Goal: Transaction & Acquisition: Purchase product/service

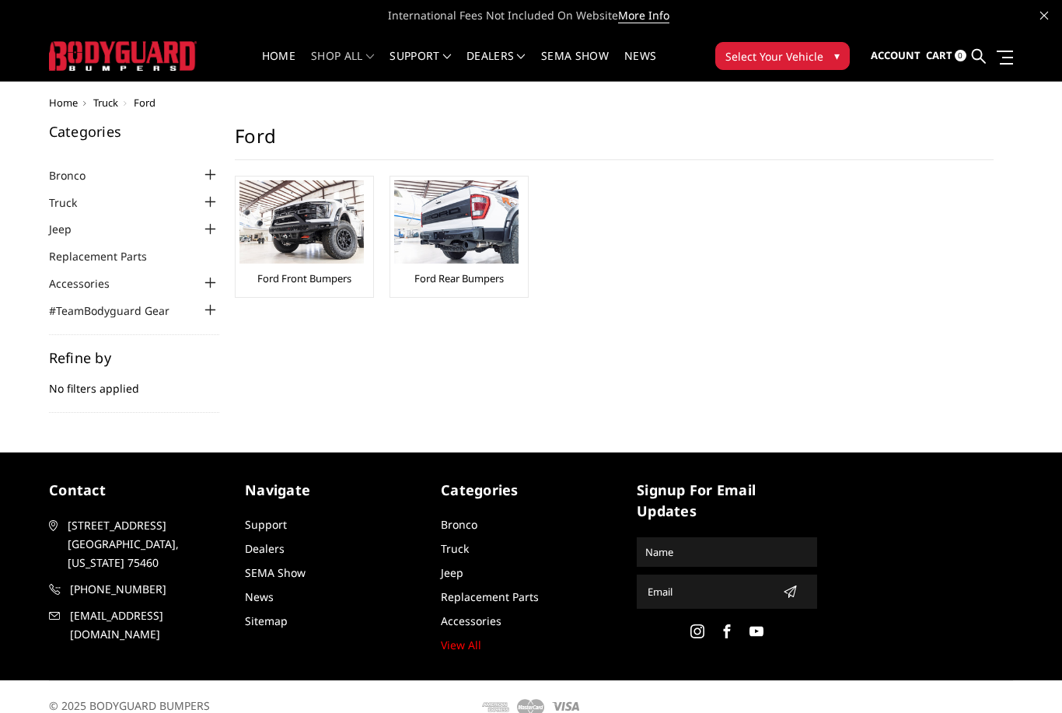
click at [284, 229] on img at bounding box center [302, 221] width 124 height 83
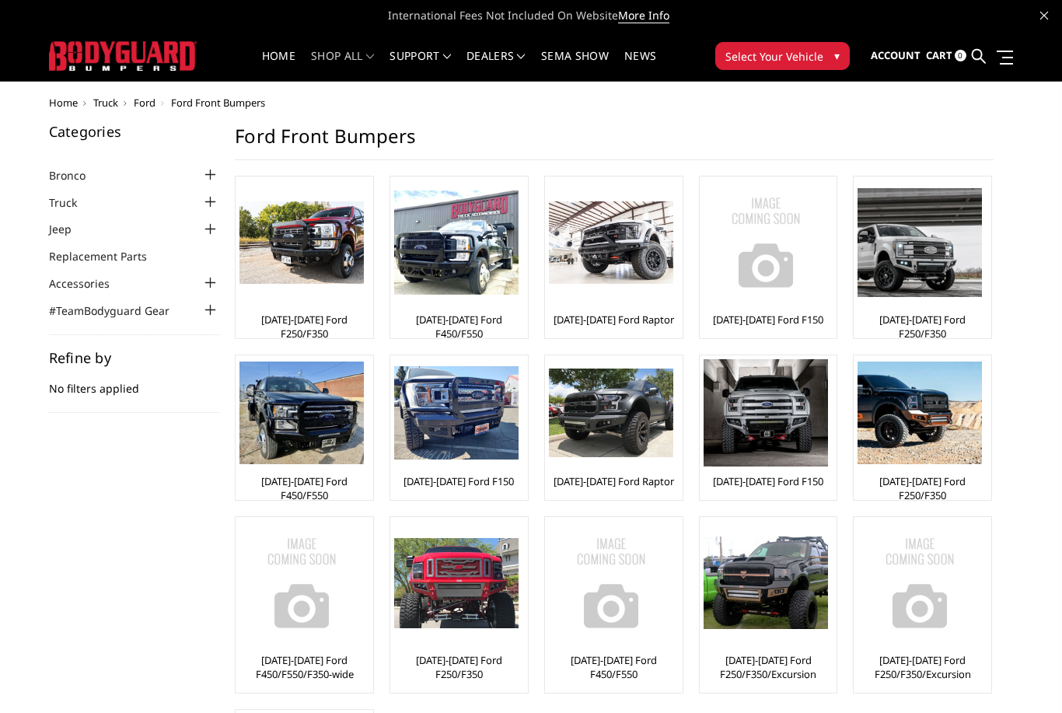
click at [611, 266] on img at bounding box center [611, 242] width 124 height 83
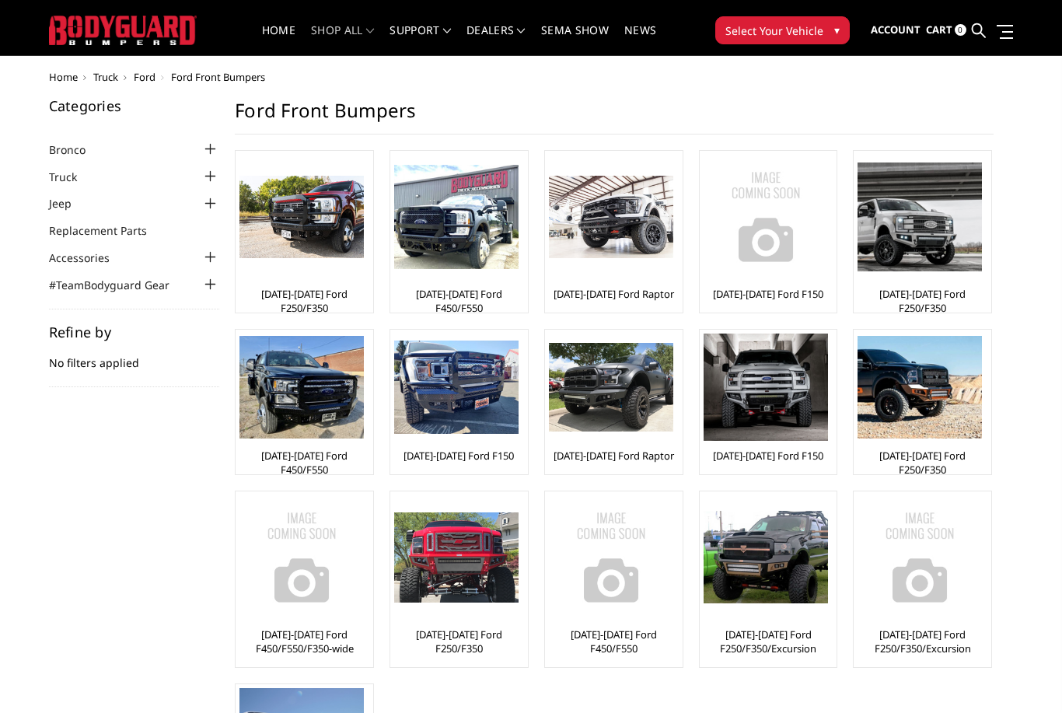
scroll to position [25, 0]
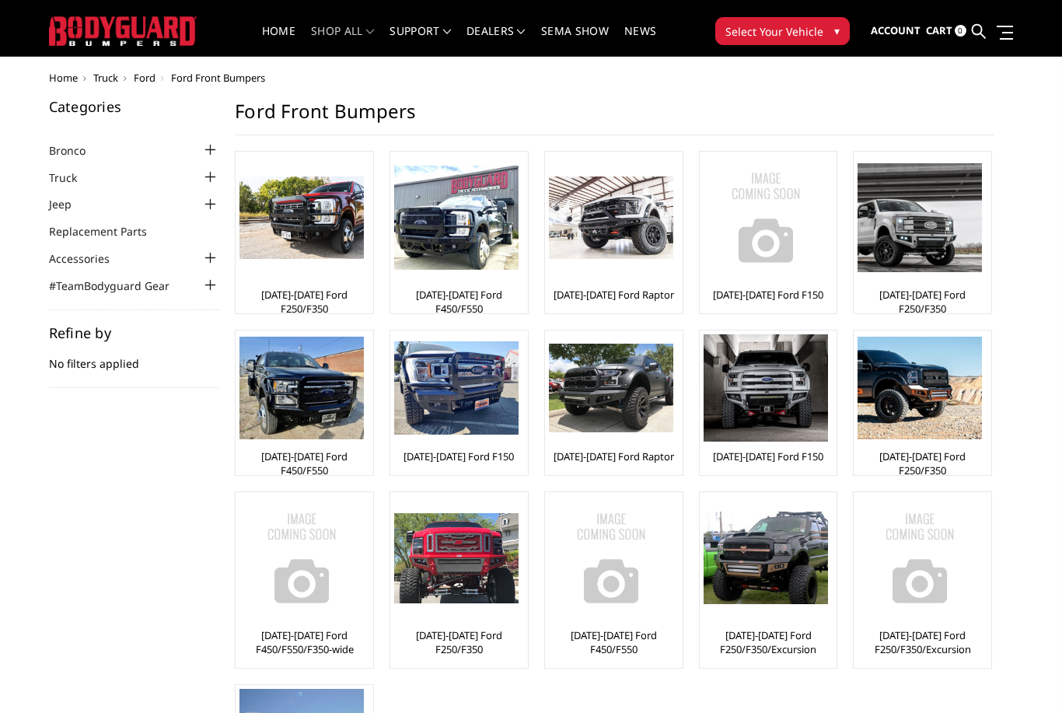
click at [464, 402] on img at bounding box center [456, 387] width 124 height 93
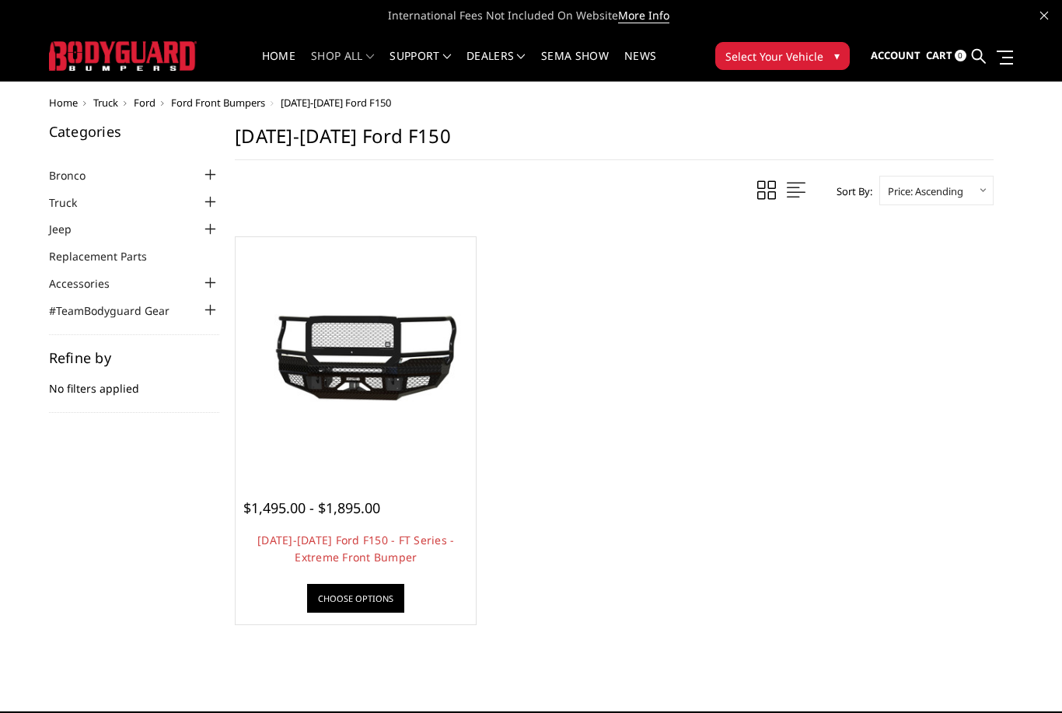
click at [352, 353] on img at bounding box center [356, 357] width 233 height 175
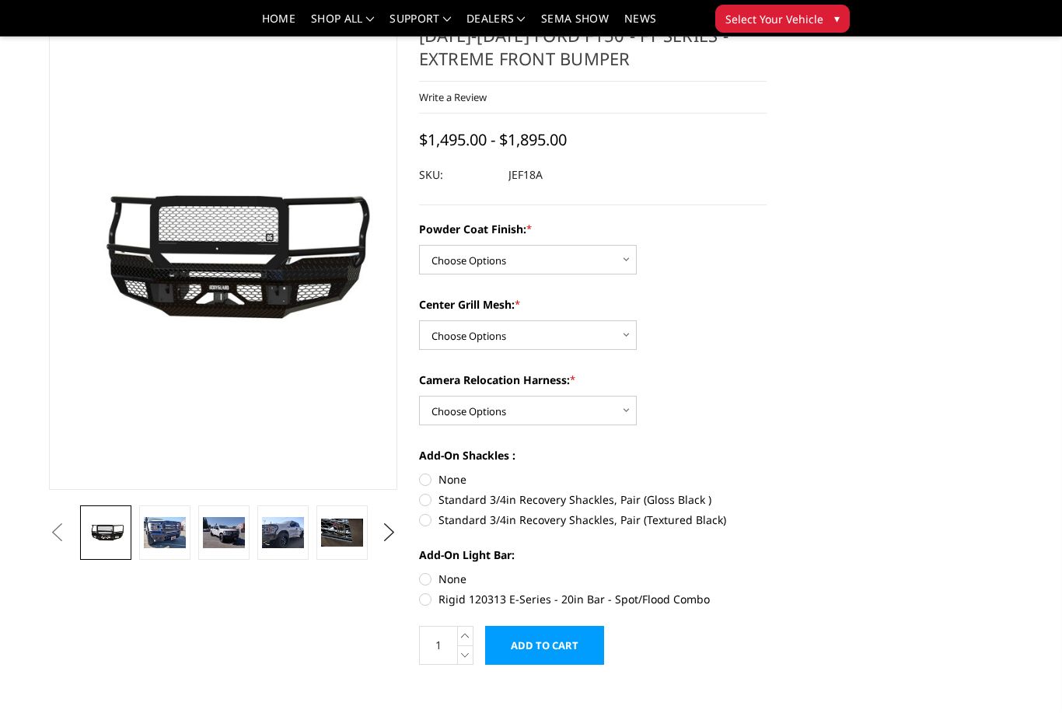
scroll to position [59, 0]
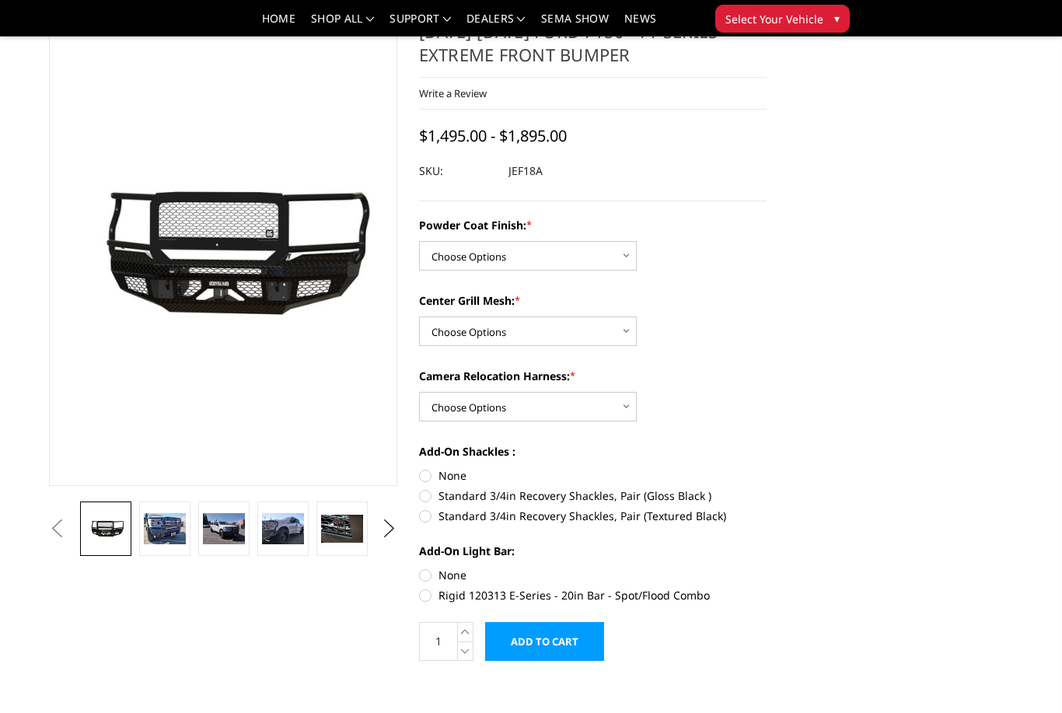
click at [159, 529] on img at bounding box center [165, 529] width 42 height 32
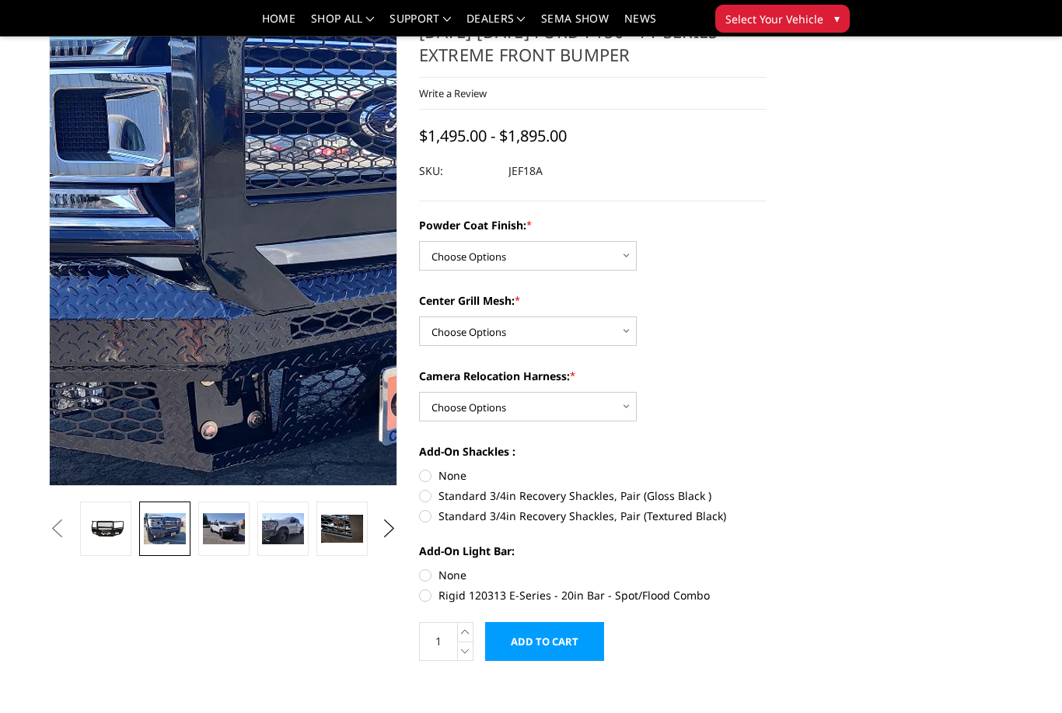
click at [219, 236] on img at bounding box center [231, 263] width 996 height 747
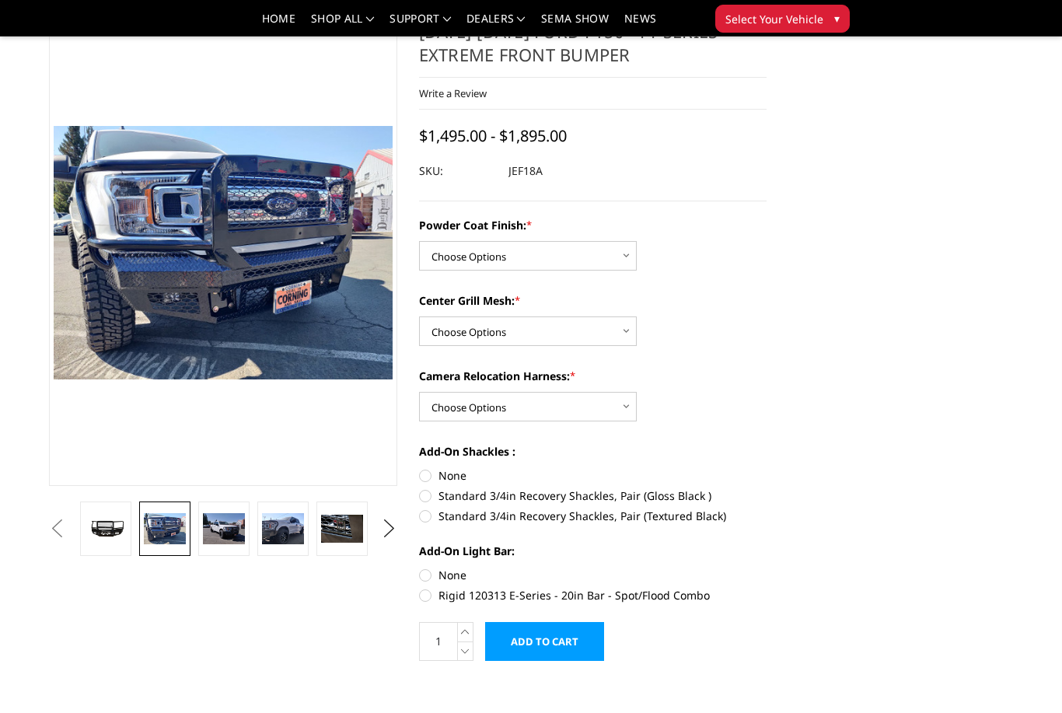
click at [832, 13] on button "Select Your Vehicle ▾" at bounding box center [783, 19] width 135 height 28
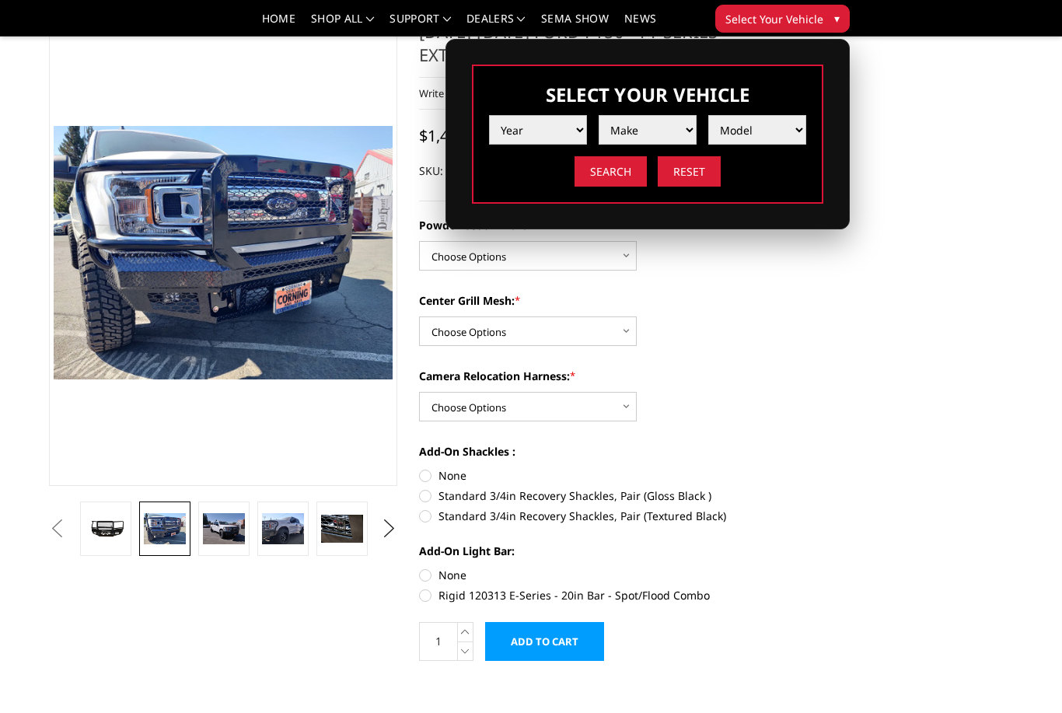
click at [534, 131] on select "Year 2025 2024 2023 2022 2021 2020 2019 2018 2017 2016 2015 2014 2013 2012 2011…" at bounding box center [538, 130] width 98 height 30
select select "yr_2023"
click at [677, 124] on select "Make Chevrolet Ford GMC Ram Toyota" at bounding box center [648, 130] width 98 height 30
select select "mk_ford"
click at [783, 123] on select "Model F150 F150 Raptor F250 / F350 F450 F550" at bounding box center [758, 130] width 98 height 30
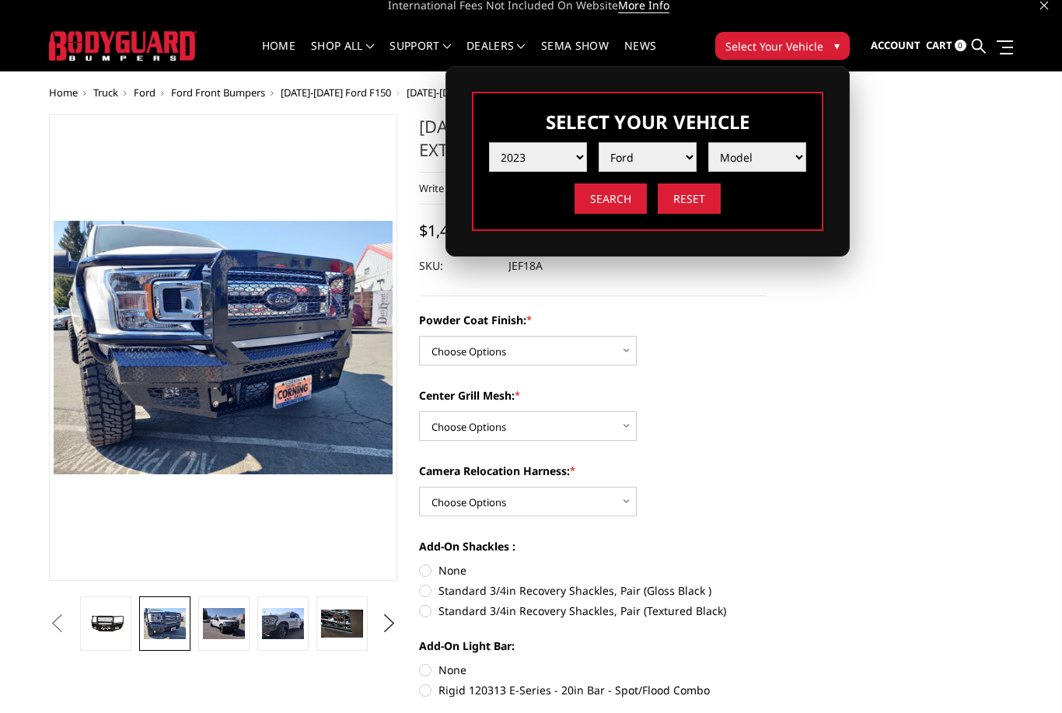
scroll to position [0, 0]
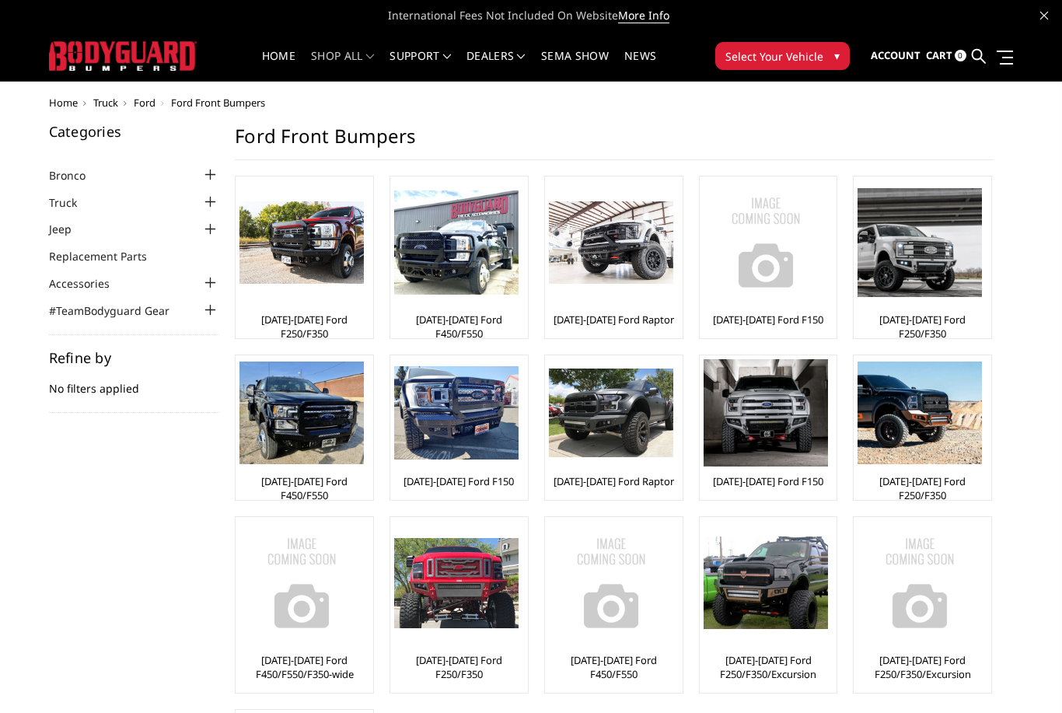
scroll to position [25, 0]
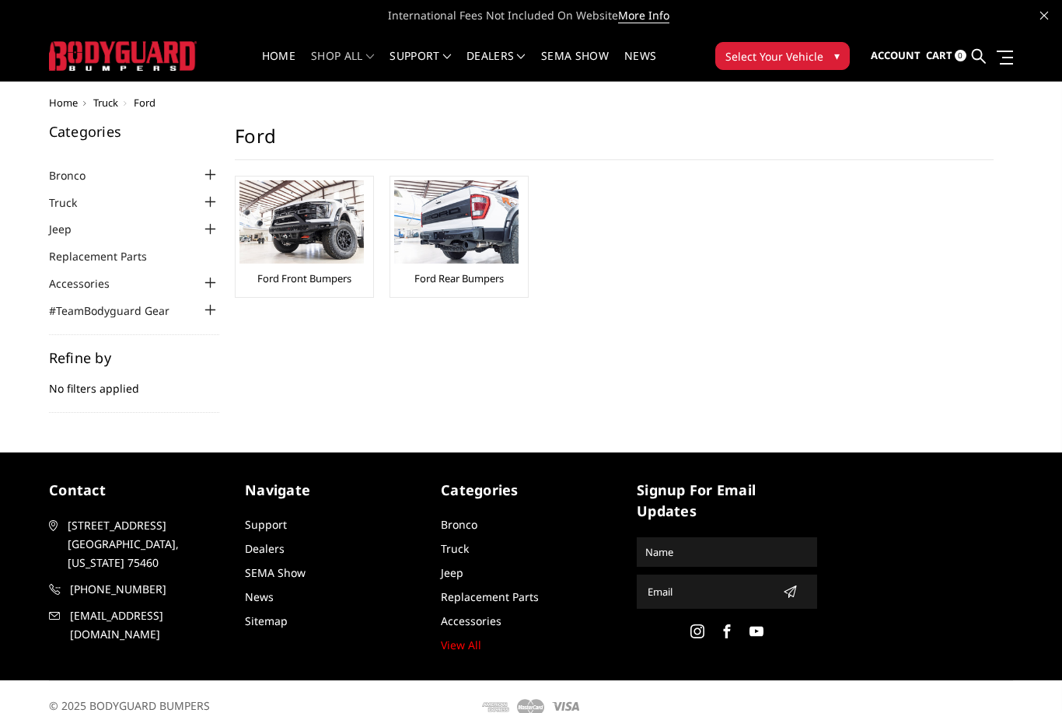
click at [828, 53] on button "Select Your Vehicle ▾" at bounding box center [783, 56] width 135 height 28
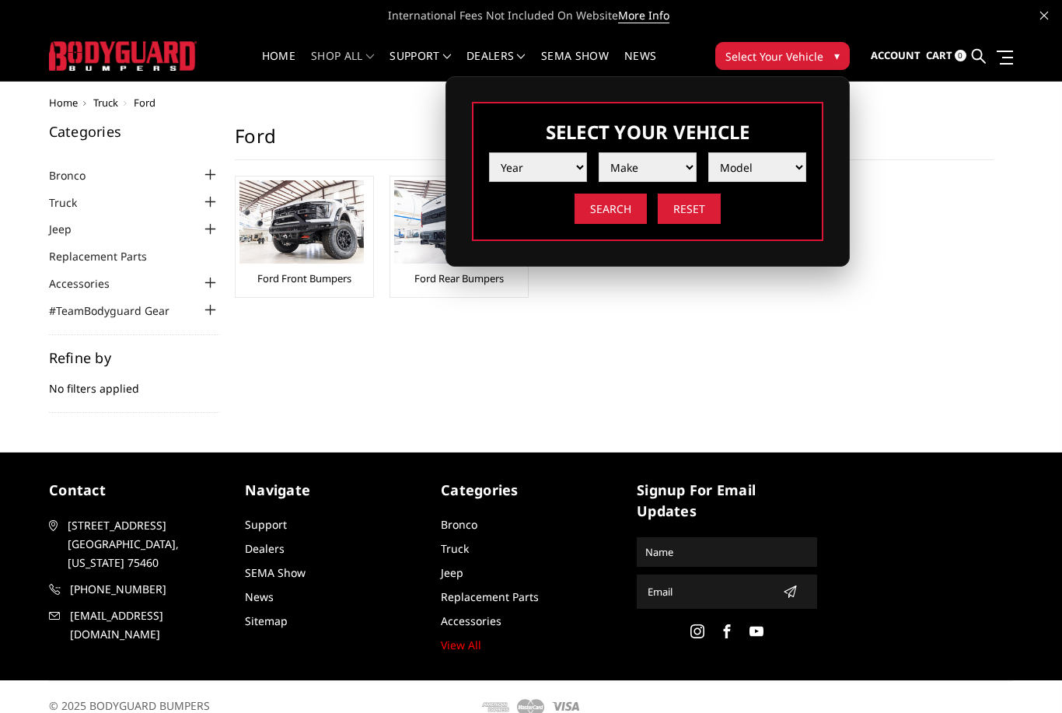
click at [539, 169] on select "Year [DATE] 2024 2023 2022 2021 2020 2019 2018 2017 2016 2015 2014 2013 2012 20…" at bounding box center [538, 167] width 98 height 30
select select "yr_2023"
click at [679, 173] on select "Make Chevrolet Ford GMC Ram Toyota" at bounding box center [648, 167] width 98 height 30
select select "mk_ford"
click at [775, 160] on select "Model F150 F150 Raptor F250 / F350 F450 F550" at bounding box center [758, 167] width 98 height 30
